Goal: Information Seeking & Learning: Check status

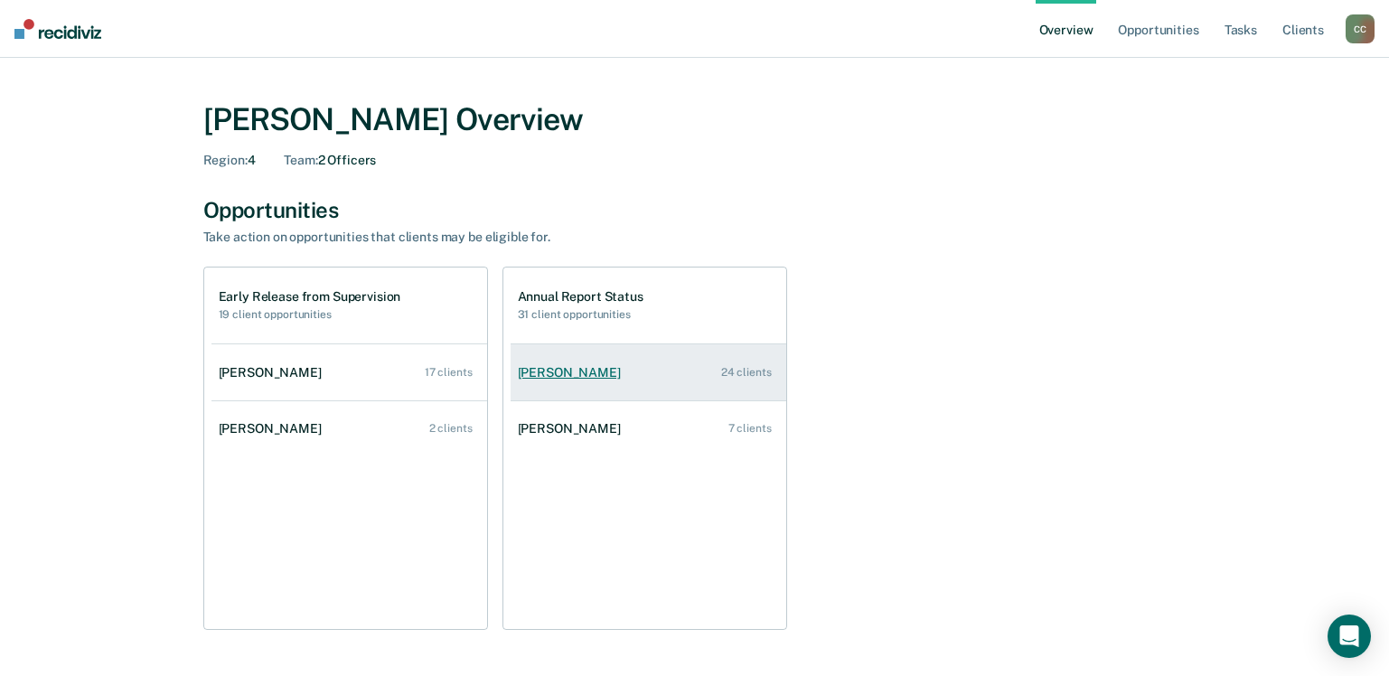
click at [563, 369] on div "[PERSON_NAME]" at bounding box center [573, 372] width 110 height 15
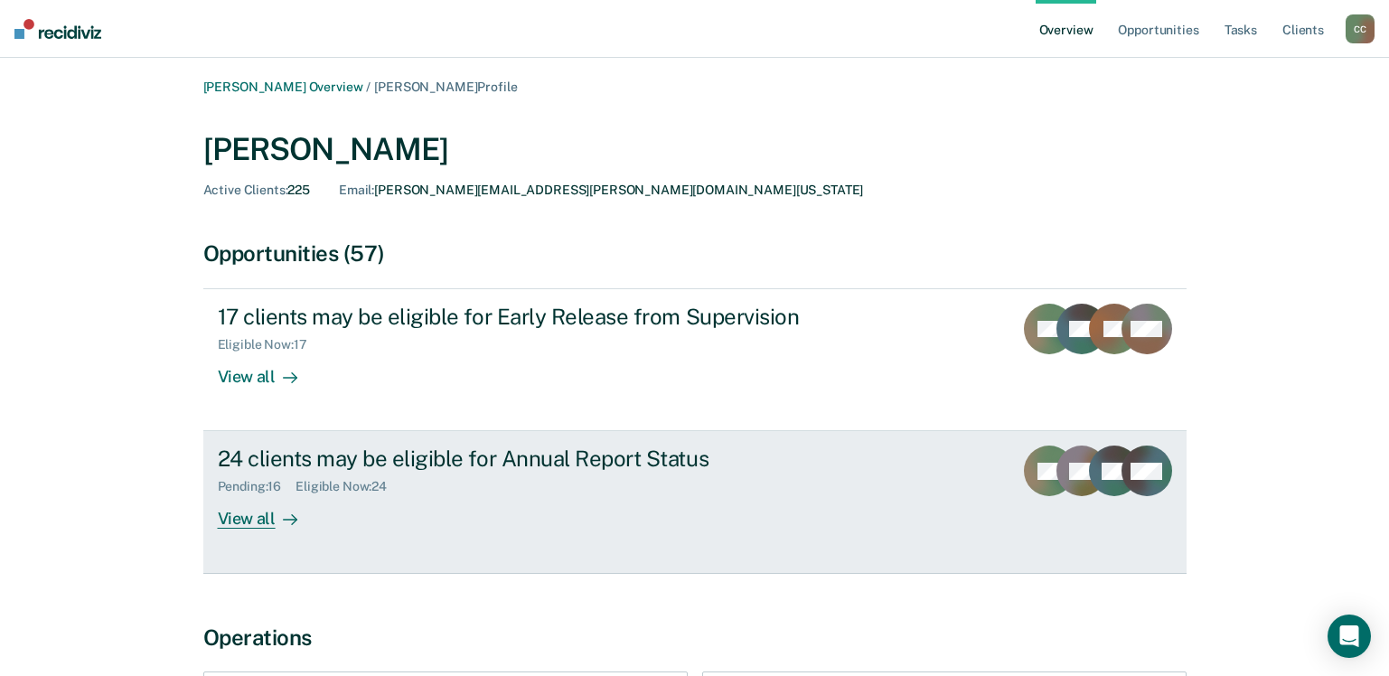
click at [247, 521] on div "View all" at bounding box center [268, 511] width 101 height 35
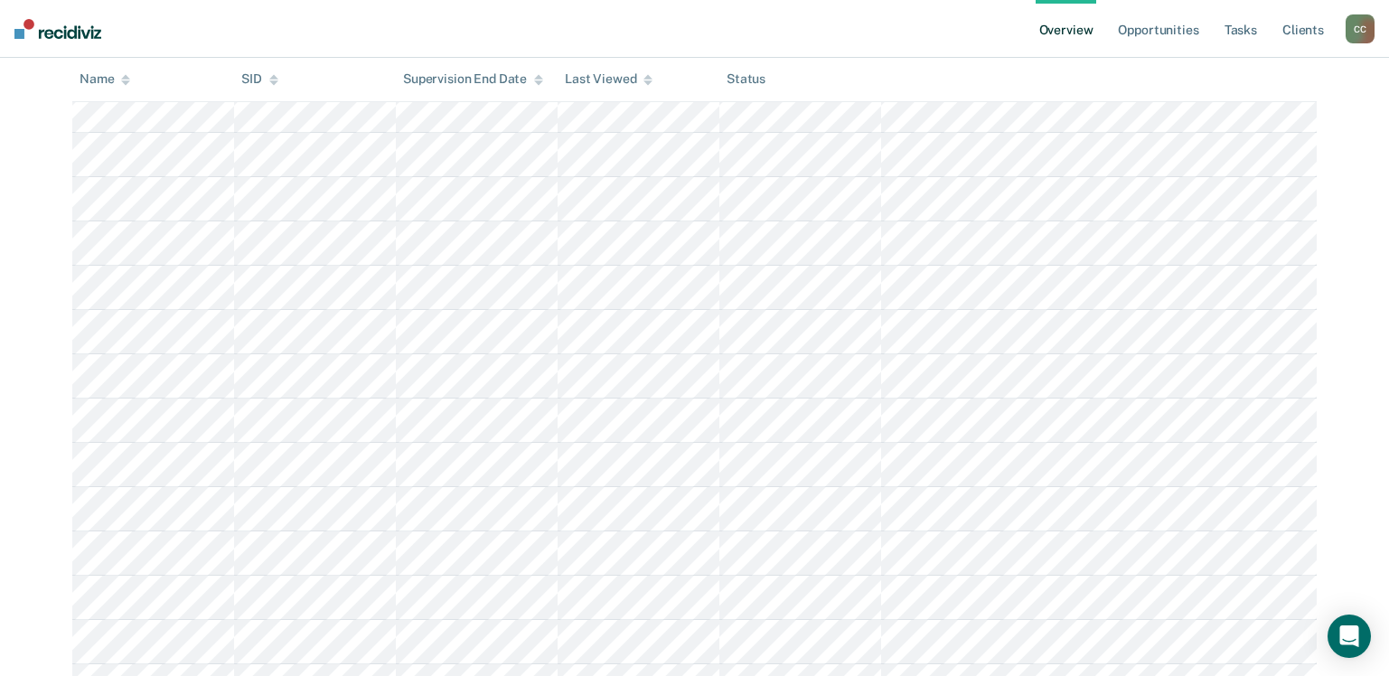
scroll to position [900, 0]
